Goal: Information Seeking & Learning: Learn about a topic

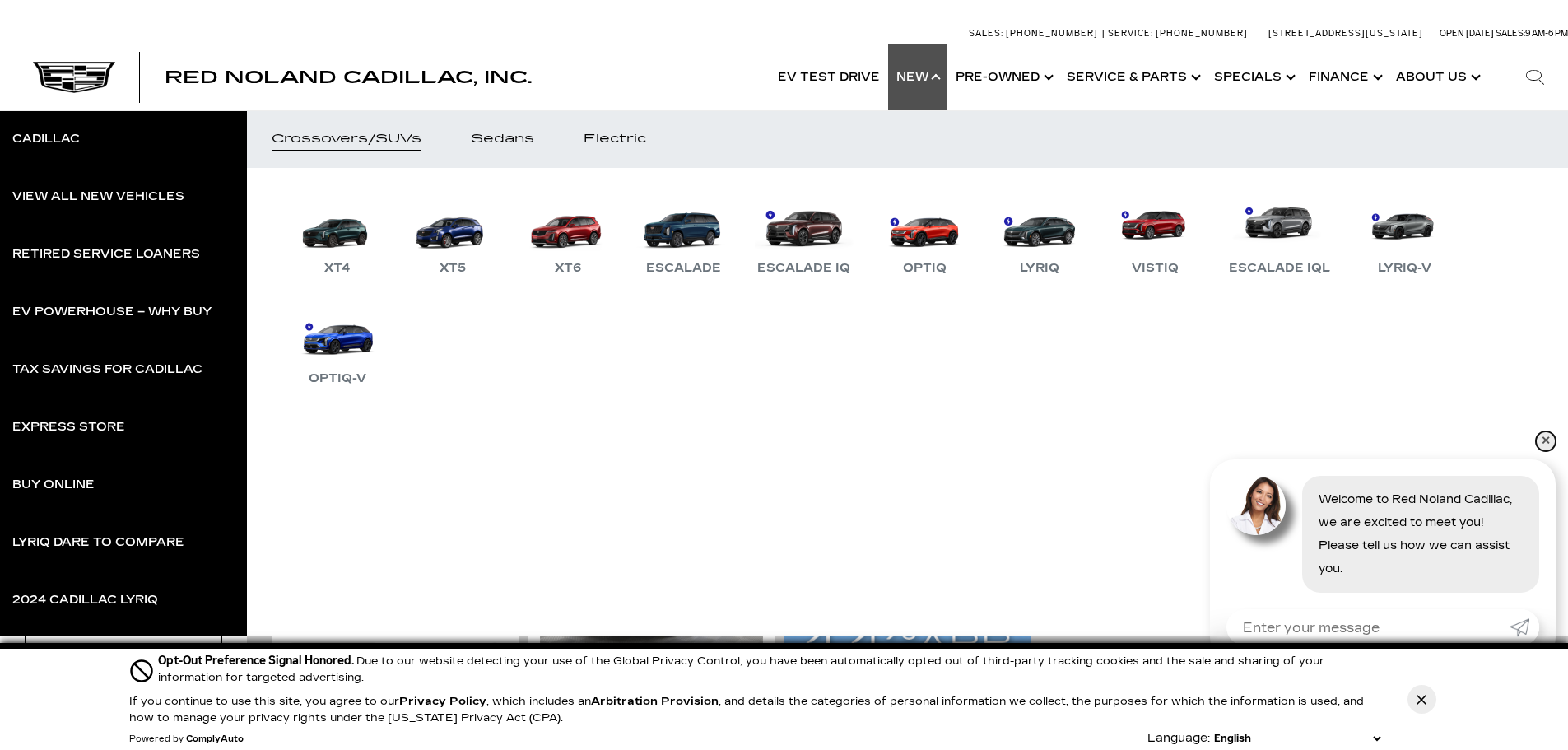
click at [1546, 442] on link "✕" at bounding box center [1546, 441] width 20 height 20
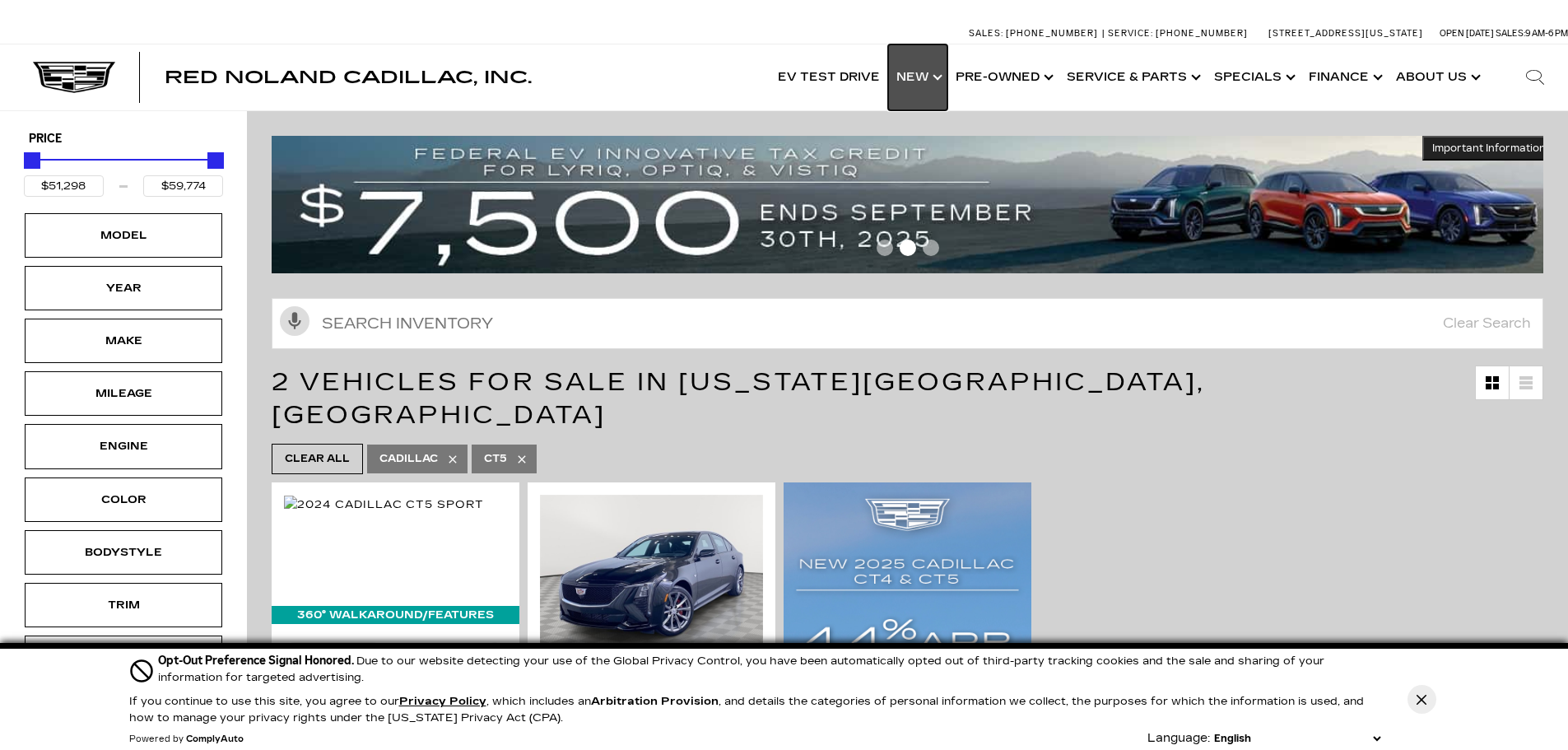
click at [948, 74] on link "Show New" at bounding box center [918, 77] width 59 height 66
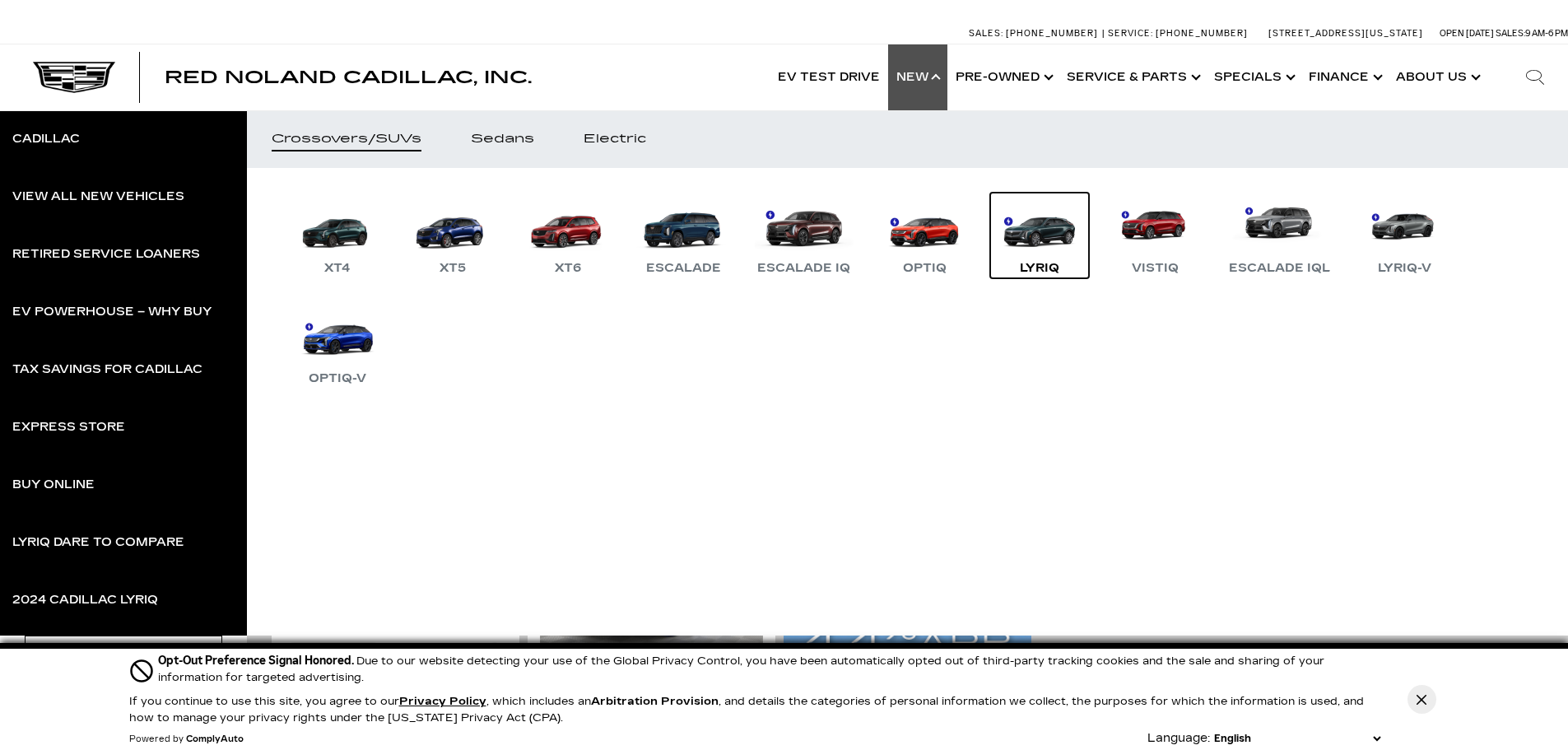
click at [1030, 267] on div "LYRIQ" at bounding box center [1040, 268] width 56 height 20
